Goal: Transaction & Acquisition: Purchase product/service

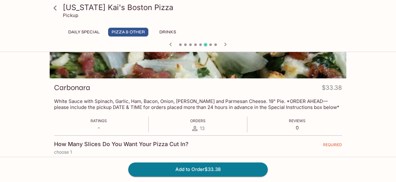
scroll to position [16, 0]
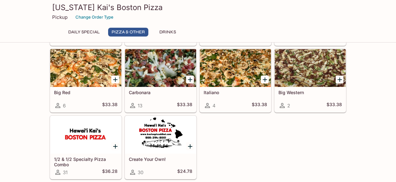
scroll to position [309, 0]
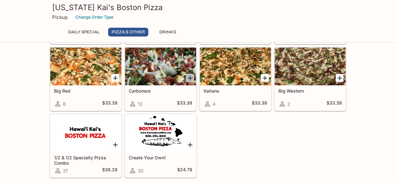
click at [190, 77] on icon "Add Carbonara" at bounding box center [190, 78] width 4 height 4
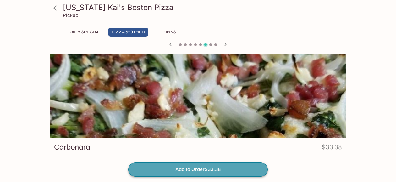
click at [242, 171] on button "Add to Order $33.38" at bounding box center [197, 169] width 139 height 14
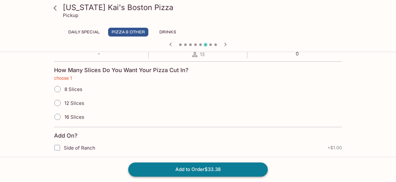
scroll to position [134, 0]
click at [55, 114] on input "16 Slices" at bounding box center [57, 116] width 13 height 13
radio input "true"
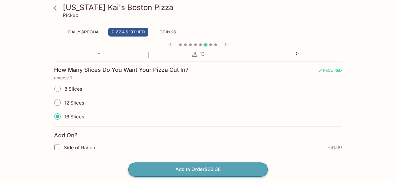
click at [158, 171] on button "Add to Order $33.38" at bounding box center [197, 169] width 139 height 14
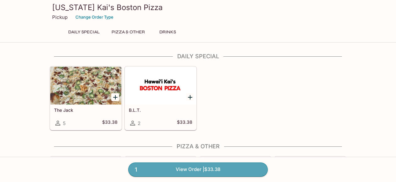
click at [158, 171] on link "1 View Order | $33.38" at bounding box center [197, 169] width 139 height 14
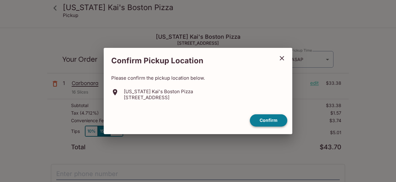
click at [253, 120] on button "Confirm" at bounding box center [268, 120] width 37 height 12
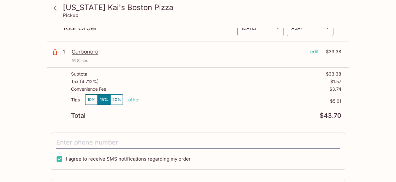
scroll to position [31, 0]
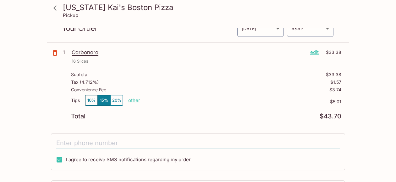
click at [106, 141] on input "tel" at bounding box center [197, 143] width 283 height 12
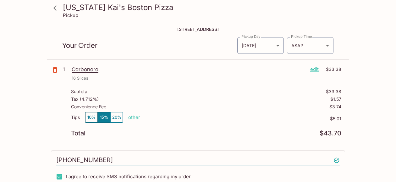
scroll to position [11, 0]
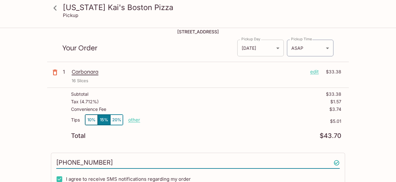
type input "[PHONE_NUMBER]"
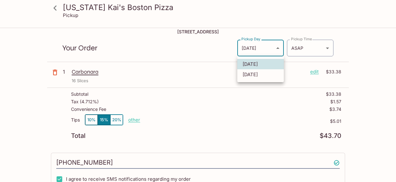
click at [274, 47] on body "[US_STATE] [PERSON_NAME]'s Boston Pizza Pickup [US_STATE] [PERSON_NAME]'s Bosto…" at bounding box center [198, 108] width 396 height 182
click at [276, 47] on div at bounding box center [198, 91] width 396 height 182
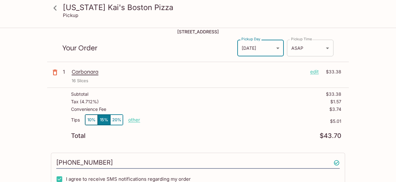
click at [328, 49] on body "[US_STATE] [PERSON_NAME]'s Boston Pizza Pickup [US_STATE] [PERSON_NAME]'s Bosto…" at bounding box center [198, 108] width 396 height 182
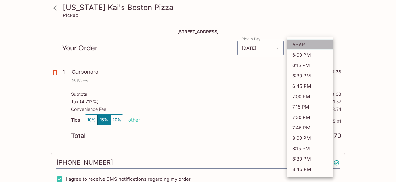
click at [313, 46] on li "ASAP" at bounding box center [310, 44] width 46 height 10
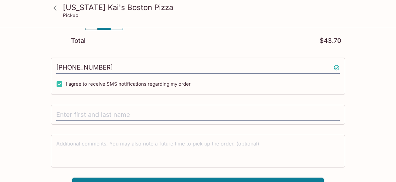
scroll to position [117, 0]
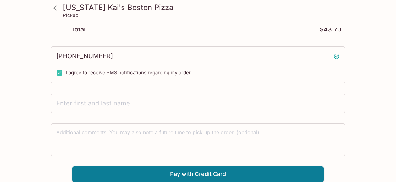
click at [170, 105] on input "text" at bounding box center [197, 103] width 283 height 12
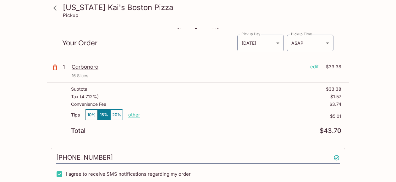
scroll to position [0, 0]
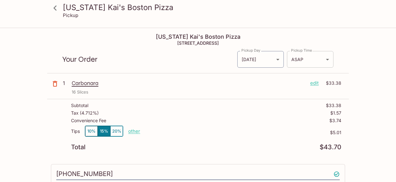
type input "[PERSON_NAME] is picking up the order for me"
click at [325, 61] on body "[US_STATE] [PERSON_NAME]'s Boston Pizza Pickup [US_STATE] [PERSON_NAME]'s Bosto…" at bounding box center [198, 119] width 396 height 182
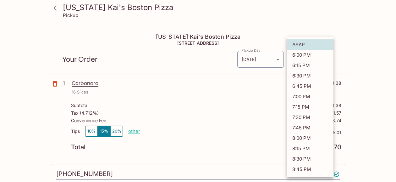
click at [318, 56] on li "6:00 PM" at bounding box center [310, 55] width 46 height 10
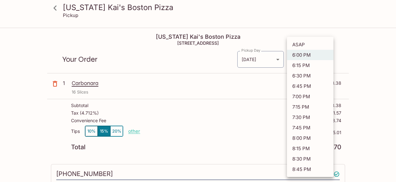
click at [327, 61] on body "[US_STATE] [PERSON_NAME]'s Boston Pizza Pickup [US_STATE] [PERSON_NAME]'s Bosto…" at bounding box center [198, 119] width 396 height 182
click at [317, 44] on li "ASAP" at bounding box center [310, 44] width 46 height 10
type input "ASAP"
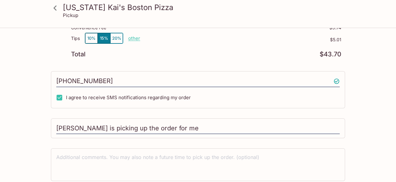
scroll to position [117, 0]
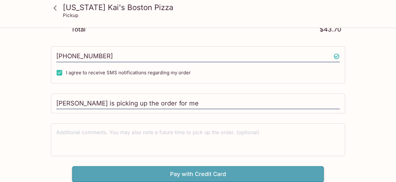
click at [230, 175] on button "Pay with Credit Card" at bounding box center [197, 174] width 251 height 16
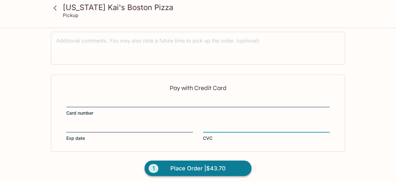
scroll to position [212, 0]
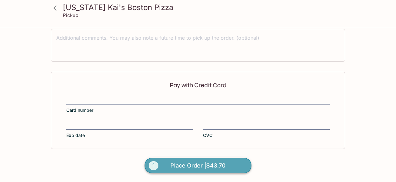
click at [186, 164] on span "Place Order | $43.70" at bounding box center [197, 165] width 55 height 10
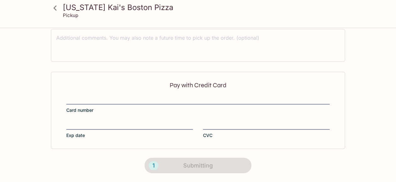
scroll to position [183, 0]
